Goal: Task Accomplishment & Management: Manage account settings

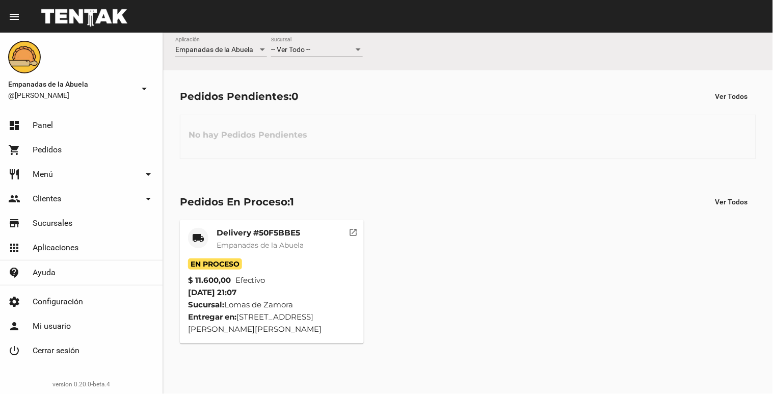
click at [346, 24] on mat-toolbar "menu Resumen" at bounding box center [386, 16] width 773 height 33
click at [340, 44] on div "-- Ver Todo -- Sucursal" at bounding box center [317, 47] width 92 height 20
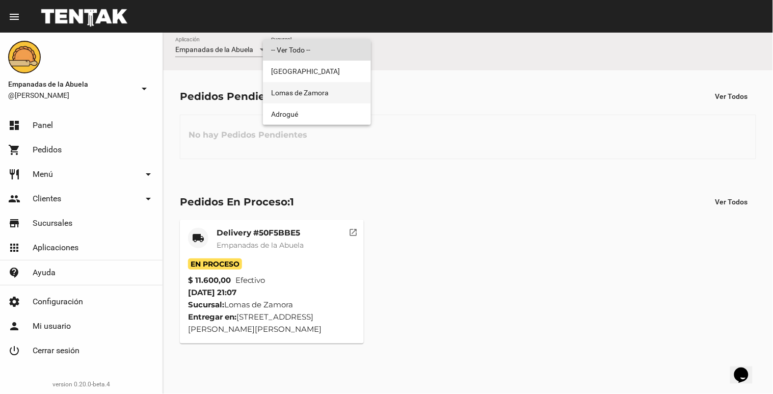
click at [335, 87] on span "Lomas de Zamora" at bounding box center [317, 92] width 92 height 21
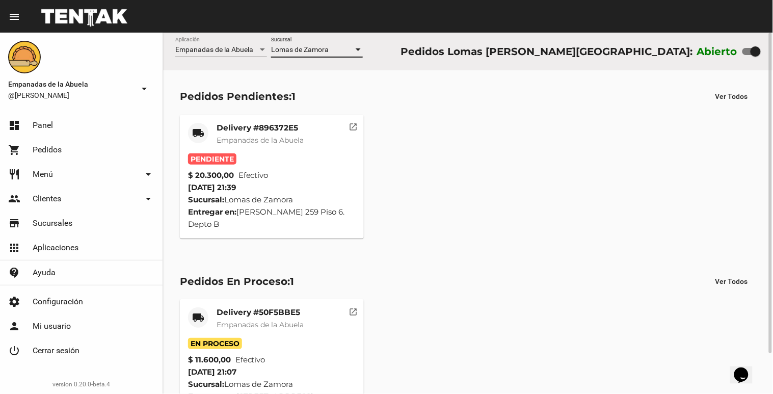
click at [268, 164] on div "Pendiente" at bounding box center [272, 158] width 168 height 11
click at [284, 148] on div "Delivery #896372E5 Empanadas de la Abuela" at bounding box center [260, 138] width 87 height 31
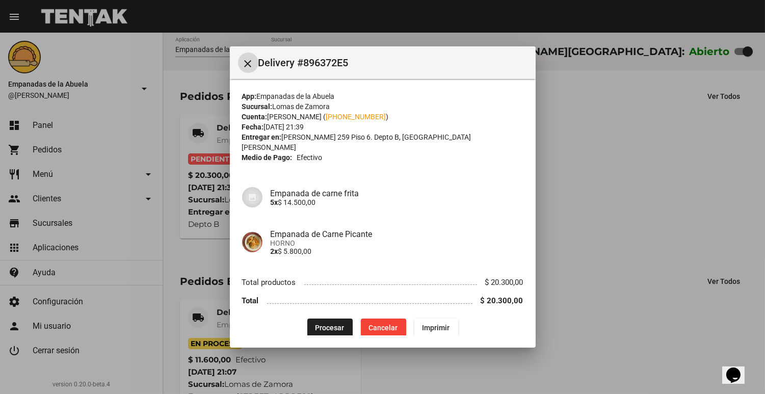
click at [322, 323] on span "Procesar" at bounding box center [329, 327] width 29 height 8
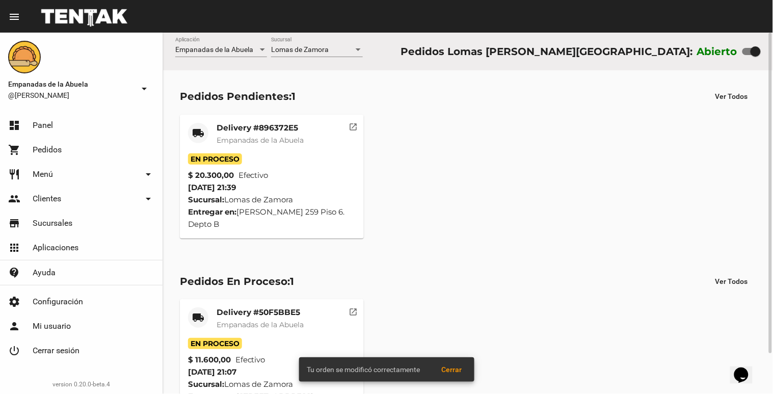
click at [276, 139] on span "Empanadas de la Abuela" at bounding box center [260, 140] width 87 height 9
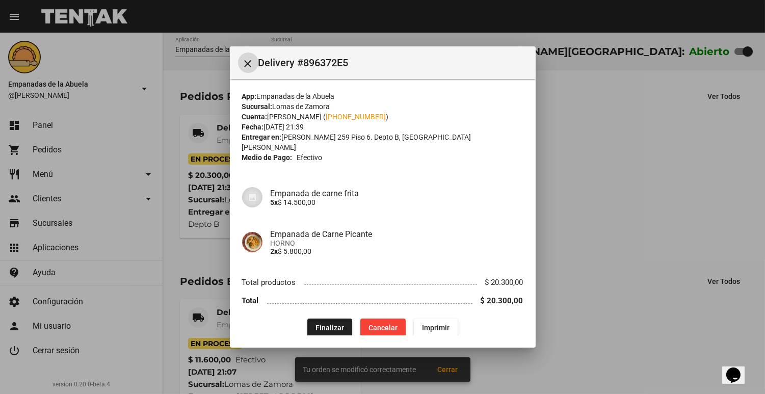
click at [447, 318] on button "Imprimir" at bounding box center [436, 327] width 44 height 18
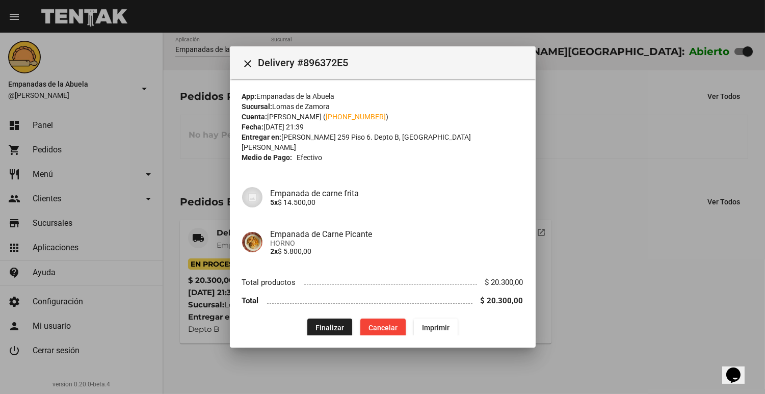
drag, startPoint x: 607, startPoint y: 237, endPoint x: 596, endPoint y: 246, distance: 14.5
click at [607, 237] on div at bounding box center [382, 197] width 765 height 394
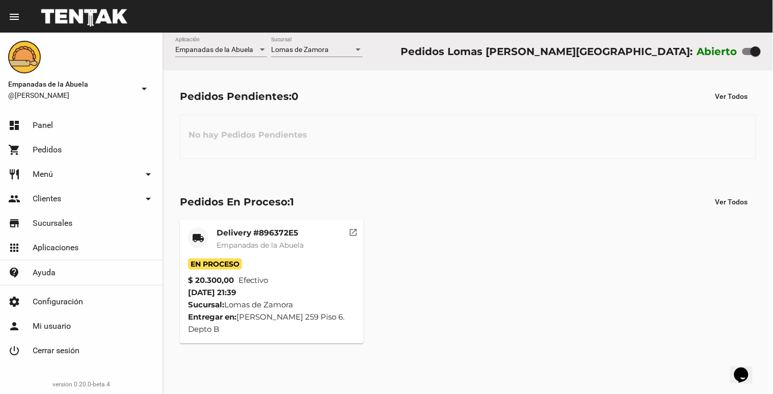
click at [301, 261] on div "En Proceso" at bounding box center [272, 263] width 168 height 11
click at [304, 243] on span "Empanadas de la Abuela" at bounding box center [260, 244] width 87 height 9
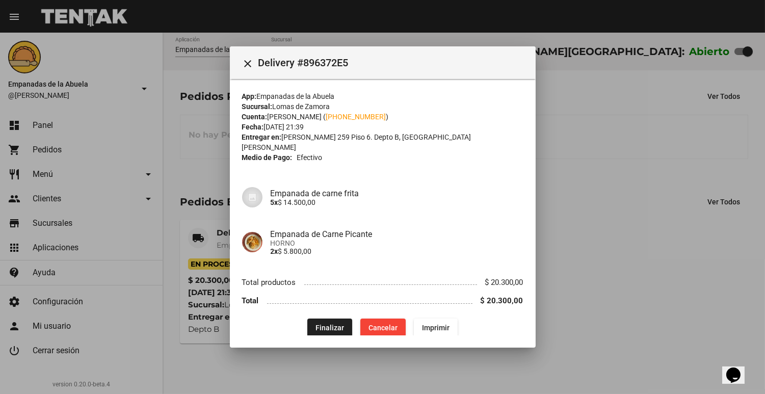
click at [642, 107] on div at bounding box center [382, 197] width 765 height 394
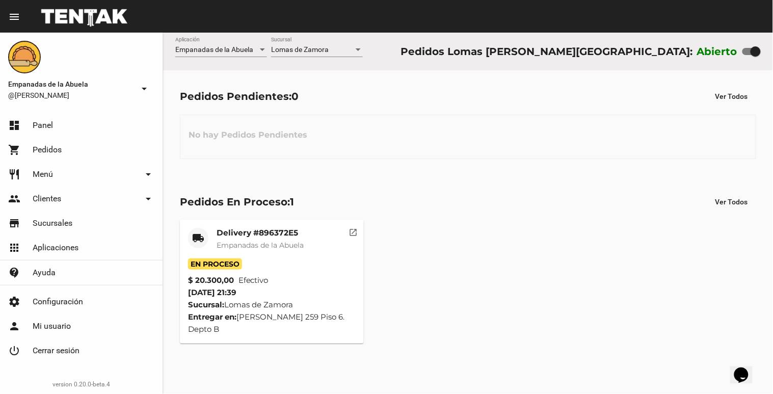
click at [749, 43] on div "Abierto" at bounding box center [729, 51] width 64 height 16
click at [752, 47] on div at bounding box center [755, 51] width 10 height 10
click at [747, 55] on input "checkbox" at bounding box center [747, 55] width 1 height 1
checkbox input "false"
click at [288, 241] on span "Empanadas de la Abuela" at bounding box center [260, 244] width 87 height 9
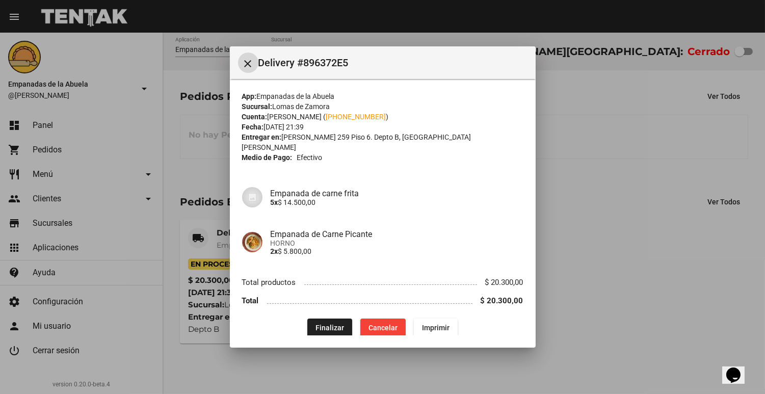
click at [334, 323] on span "Finalizar" at bounding box center [329, 327] width 29 height 8
